Goal: Transaction & Acquisition: Purchase product/service

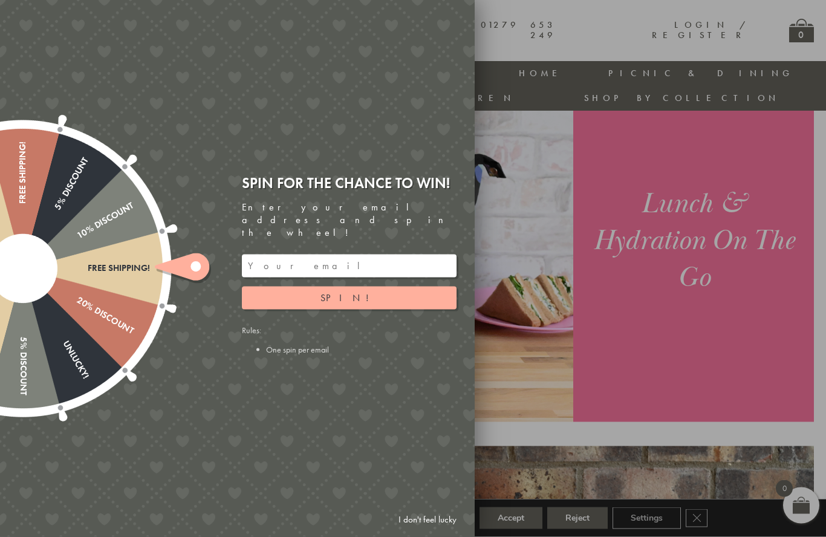
scroll to position [857, 0]
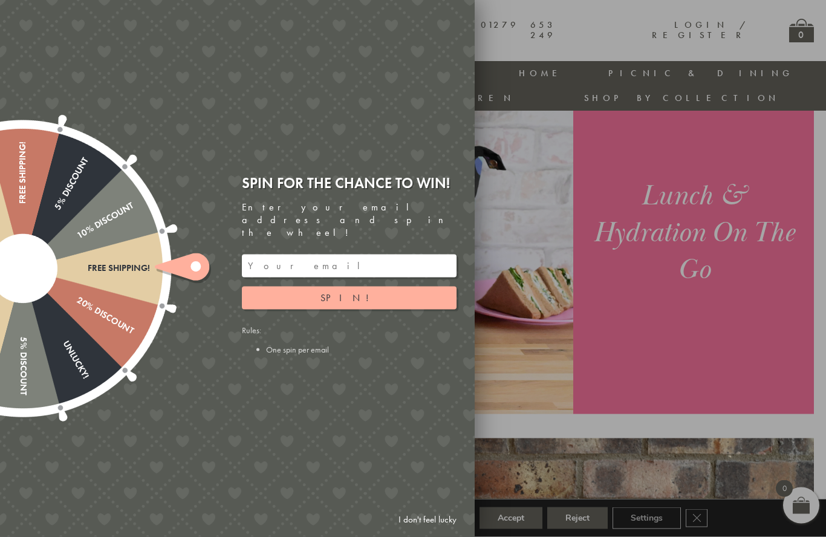
click at [380, 310] on button "Spin!" at bounding box center [349, 298] width 215 height 23
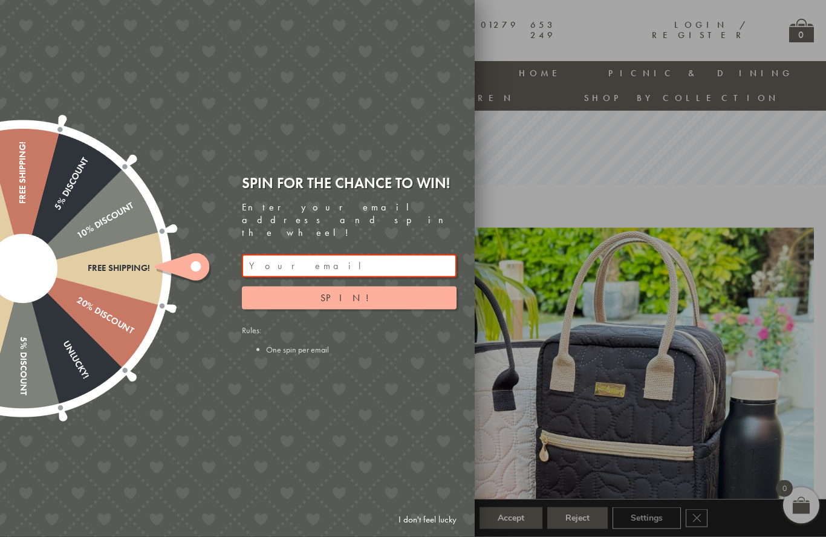
scroll to position [294, 1]
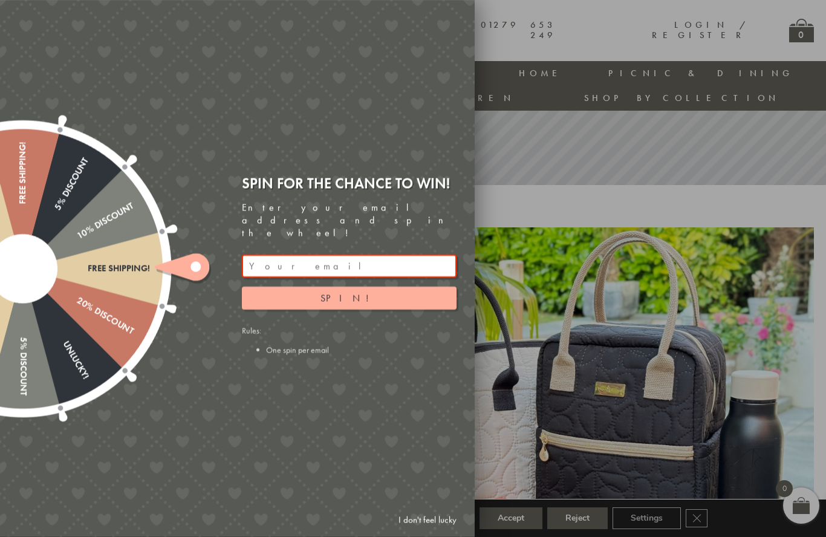
click at [429, 531] on link "I don't feel lucky" at bounding box center [428, 520] width 70 height 22
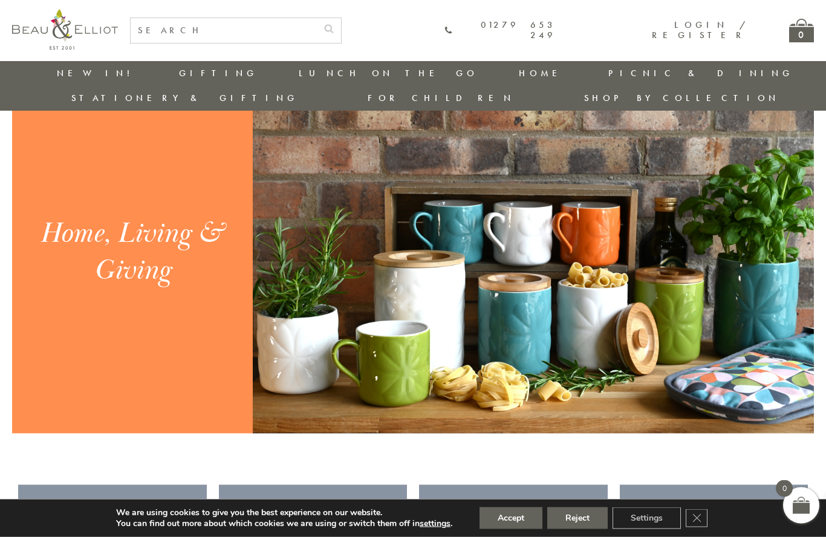
scroll to position [1244, 0]
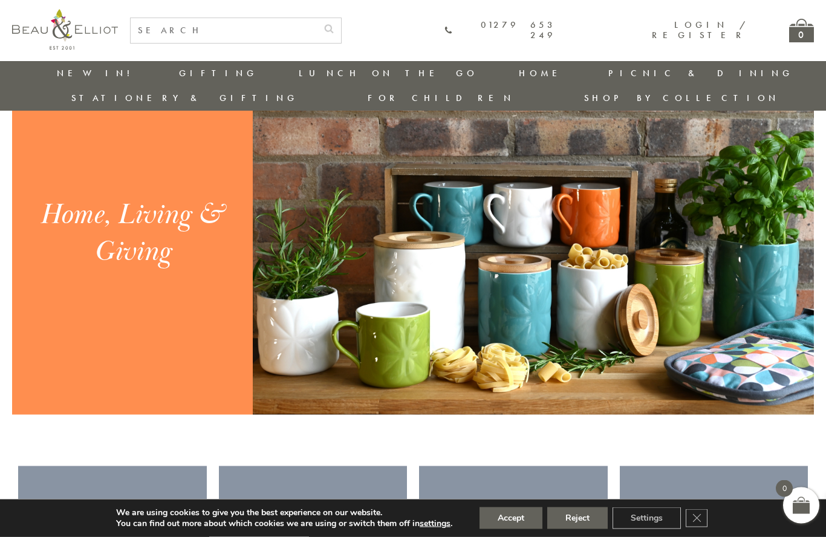
click at [195, 215] on div "Home, Living & Giving" at bounding box center [132, 234] width 207 height 74
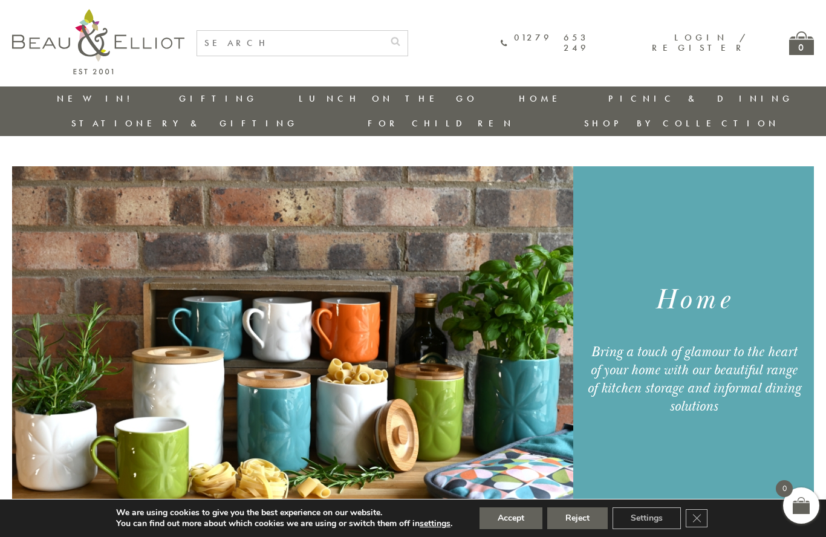
click at [321, 39] on input "text" at bounding box center [290, 43] width 186 height 25
type input "Cook ware"
click at [408, 39] on button "submit" at bounding box center [395, 40] width 24 height 19
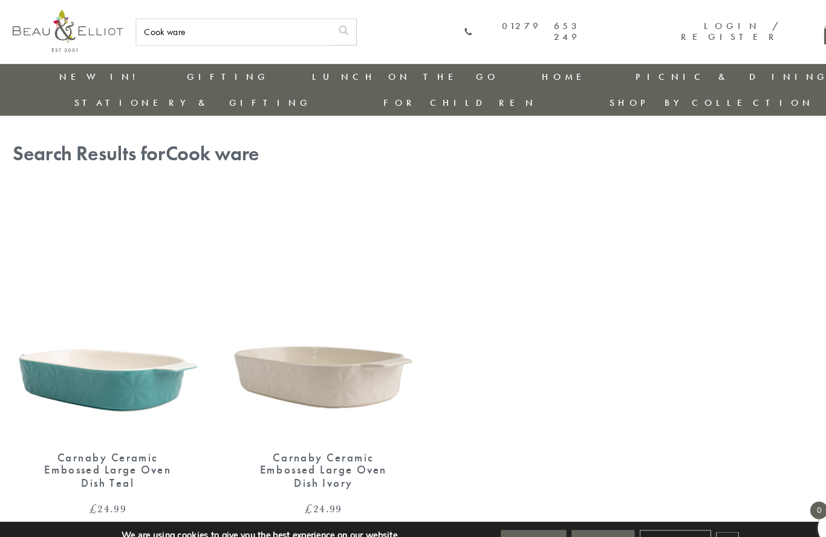
scroll to position [4, 0]
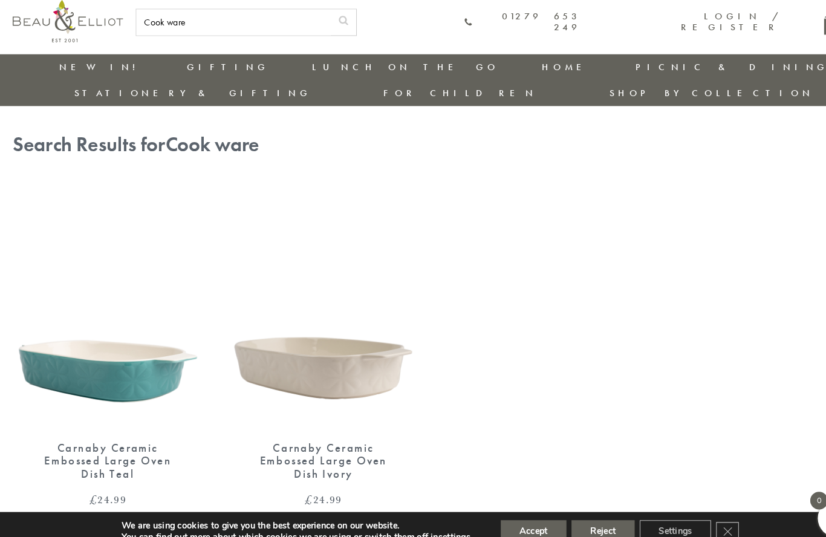
click at [317, 20] on input "Cook ware" at bounding box center [224, 30] width 186 height 25
type input "C"
type input "Storage jars"
click at [341, 18] on button "submit" at bounding box center [329, 27] width 24 height 19
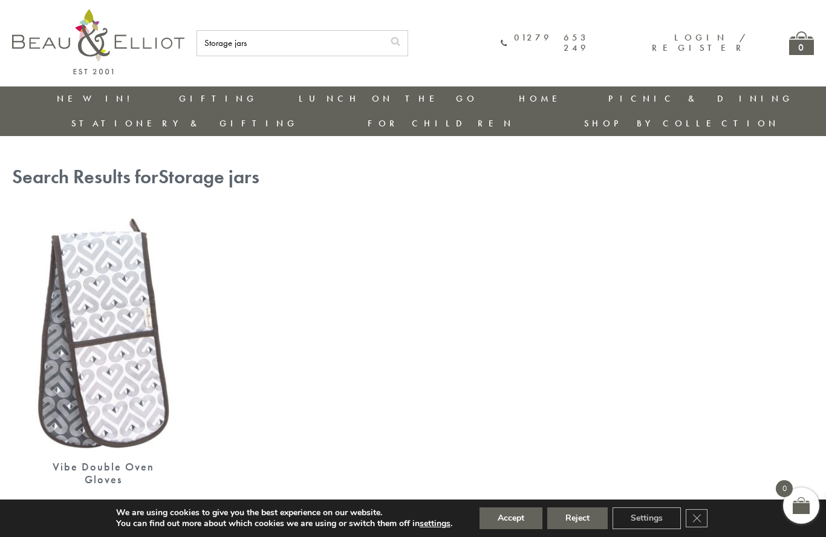
click at [324, 47] on input "Storage jars" at bounding box center [290, 43] width 186 height 25
type input "S"
type input "Jar"
click at [408, 39] on button "submit" at bounding box center [395, 40] width 24 height 19
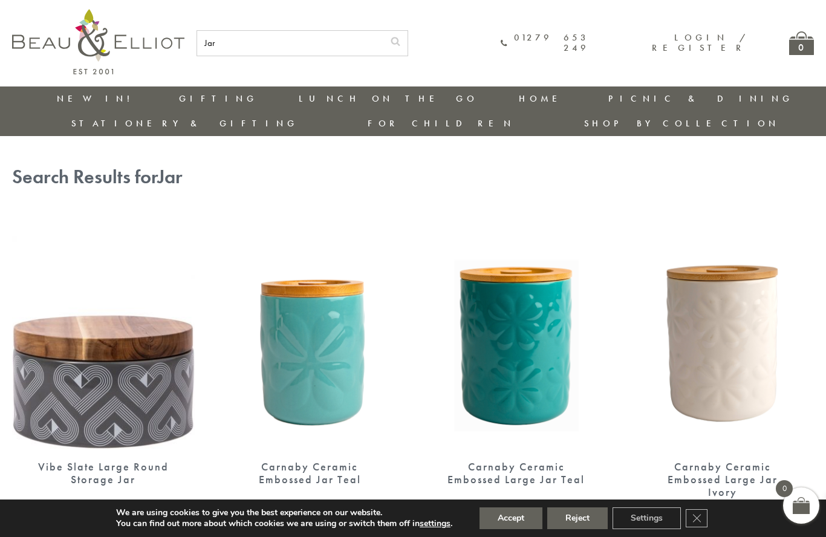
click at [148, 382] on img at bounding box center [103, 331] width 183 height 235
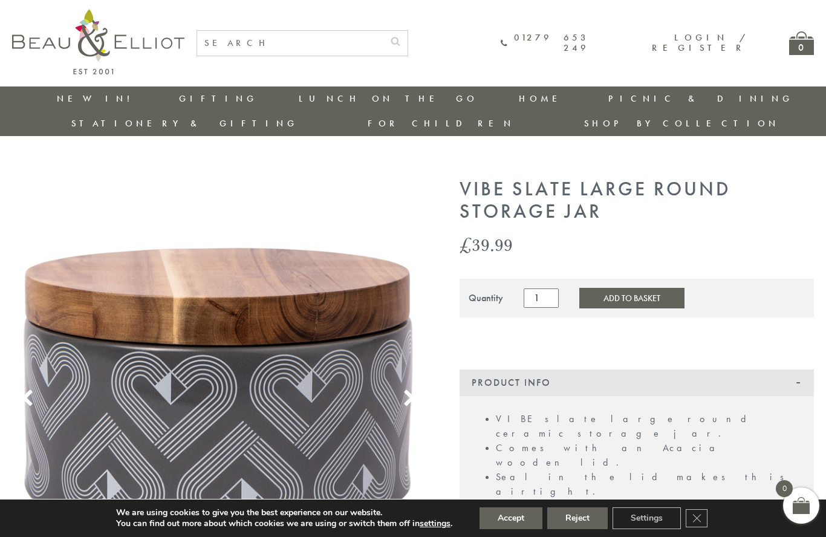
click at [705, 165] on link "[GEOGRAPHIC_DATA] and [GEOGRAPHIC_DATA]" at bounding box center [650, 180] width 109 height 31
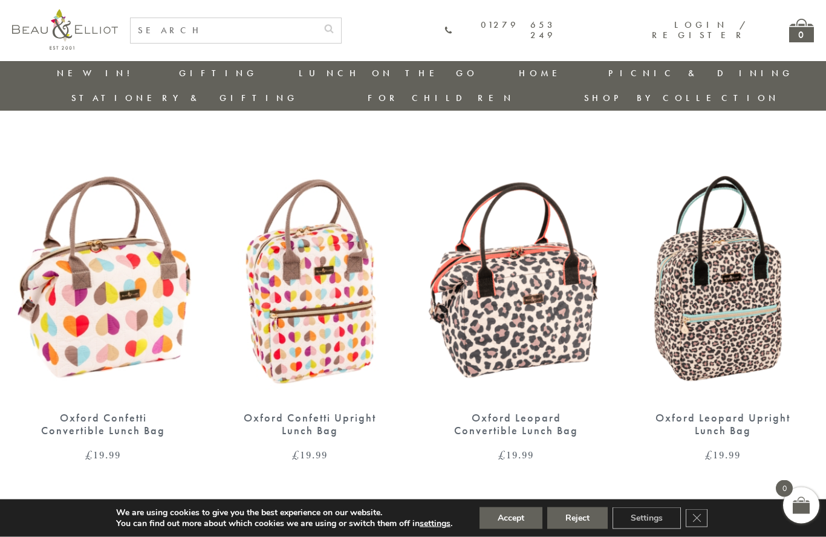
scroll to position [0, 1]
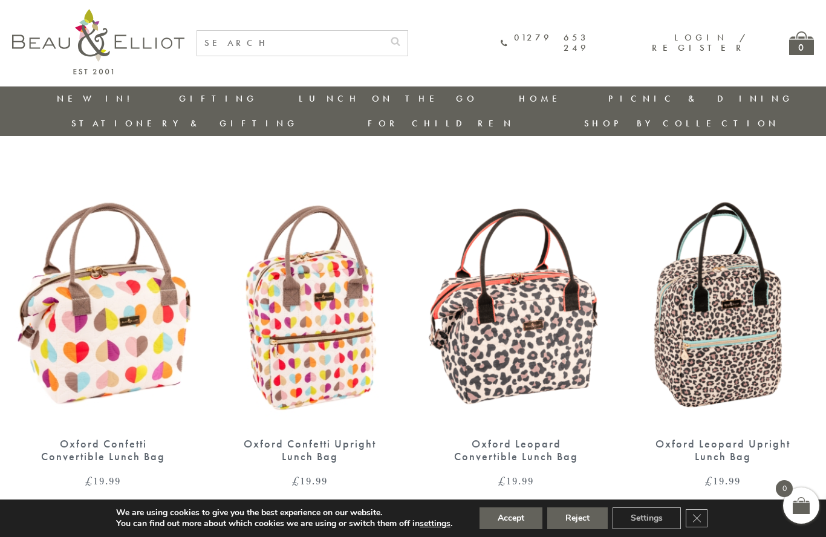
click at [705, 218] on link "Carnaby" at bounding box center [650, 223] width 109 height 10
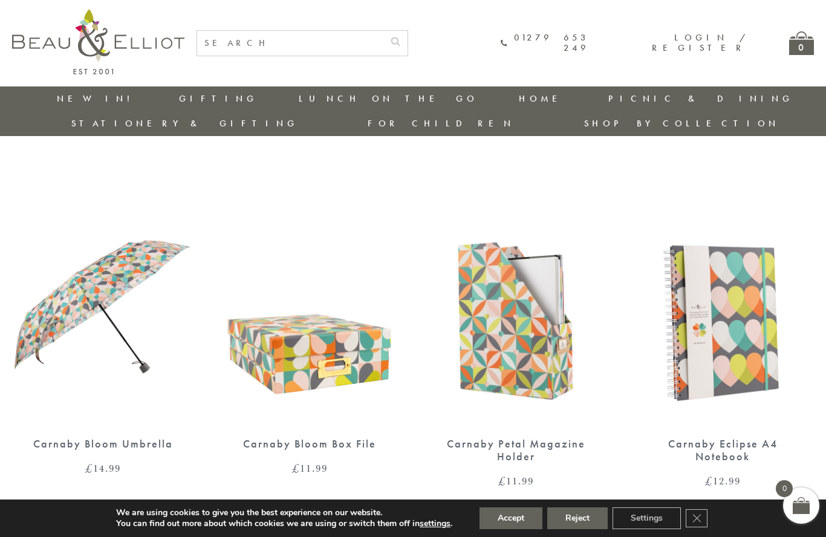
click at [705, 312] on link "Navy Broken-hearted" at bounding box center [650, 327] width 109 height 31
